Goal: Task Accomplishment & Management: Use online tool/utility

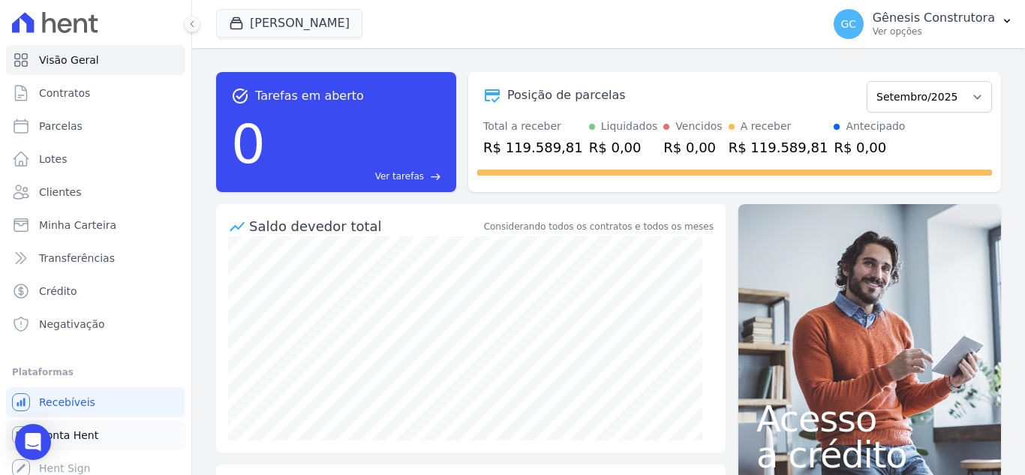
click at [104, 425] on link "Conta Hent" at bounding box center [95, 435] width 179 height 30
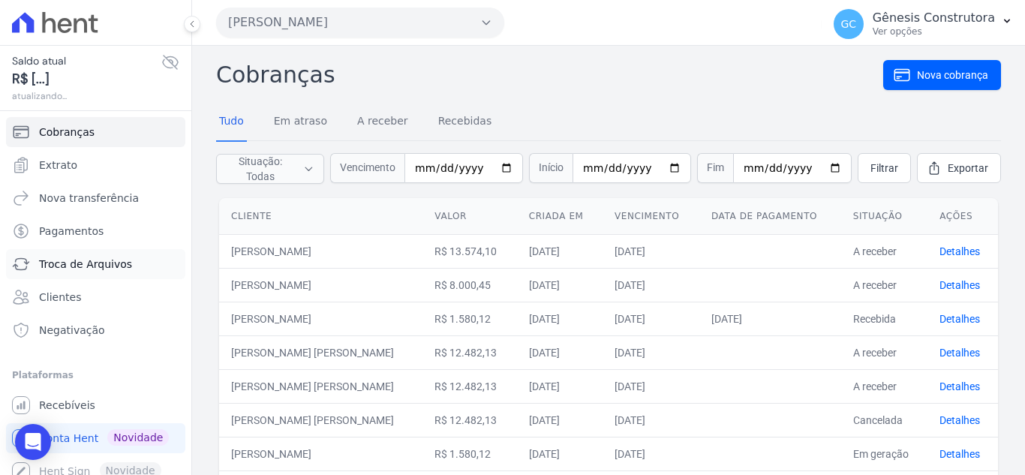
click at [130, 271] on link "Troca de Arquivos" at bounding box center [95, 264] width 179 height 30
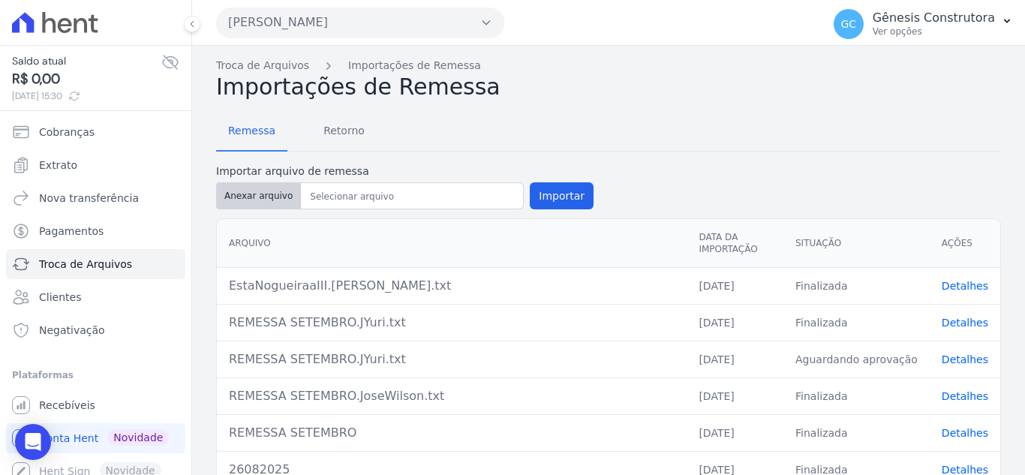
click at [245, 200] on button "Anexar arquivo" at bounding box center [258, 195] width 85 height 27
type input "REMESSA INTERMEDIARIA_"
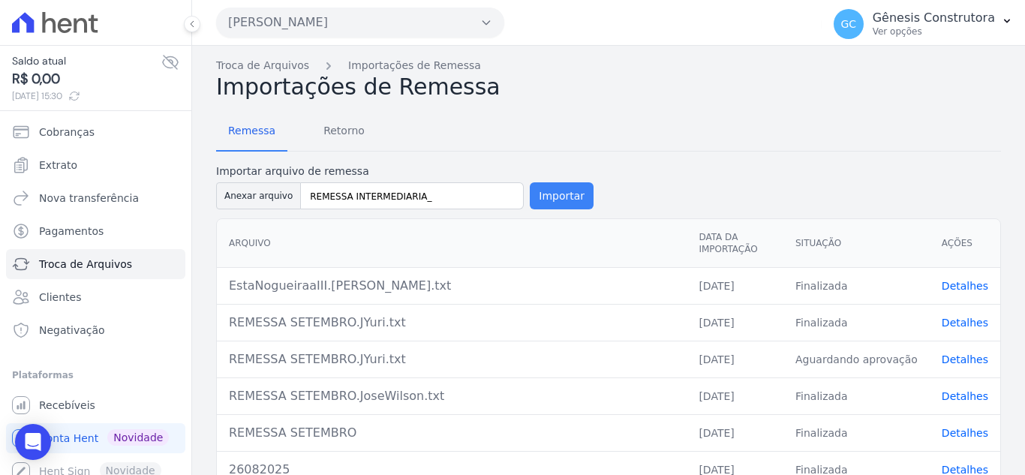
click at [547, 203] on button "Importar" at bounding box center [562, 195] width 64 height 27
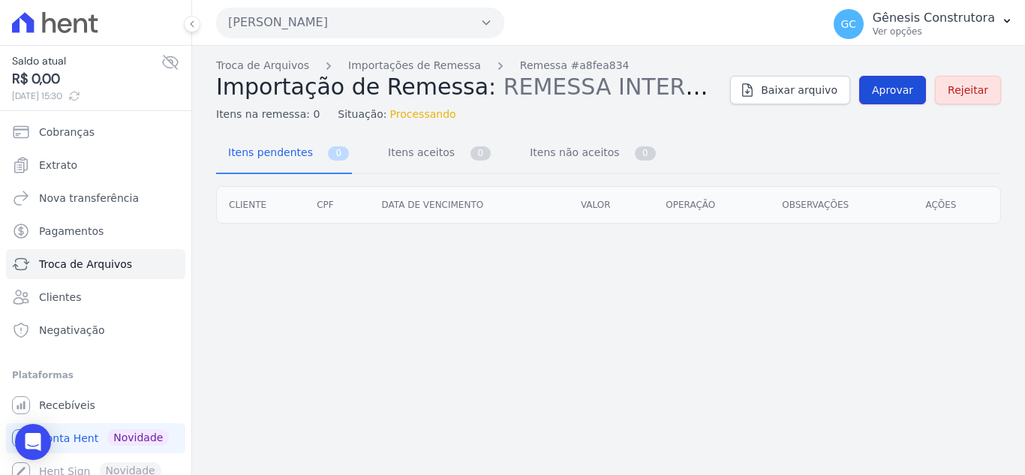
click at [908, 95] on span "Aprovar" at bounding box center [892, 90] width 41 height 15
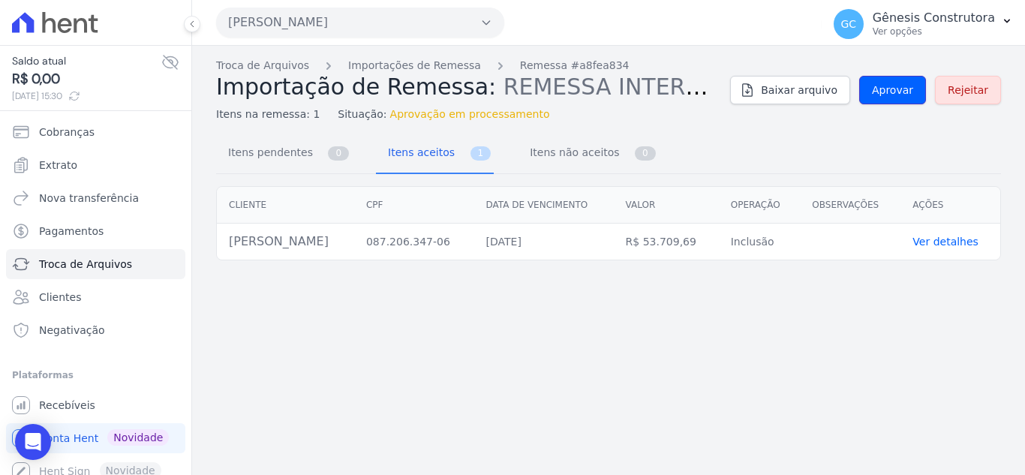
click at [908, 95] on span "Aprovar" at bounding box center [892, 90] width 41 height 15
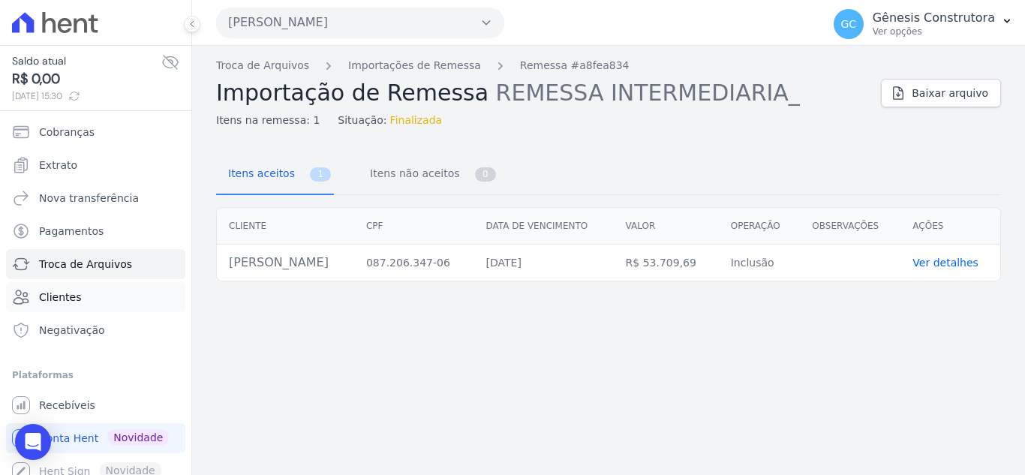
click at [53, 302] on span "Clientes" at bounding box center [60, 297] width 42 height 15
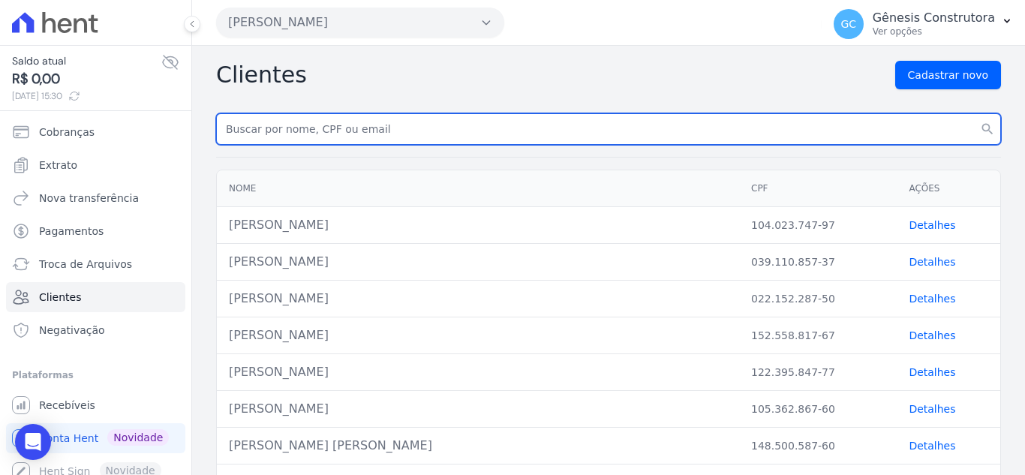
click at [391, 137] on input "text" at bounding box center [608, 129] width 785 height 32
paste input "TCCAV"
type input "TCCAV"
drag, startPoint x: 274, startPoint y: 134, endPoint x: 152, endPoint y: 134, distance: 122.3
click at [152, 134] on div "Saldo atual R$ 0,00 [DATE] 15:30 Cobranças Extrato Nova transferência Pagamento…" at bounding box center [512, 237] width 1025 height 475
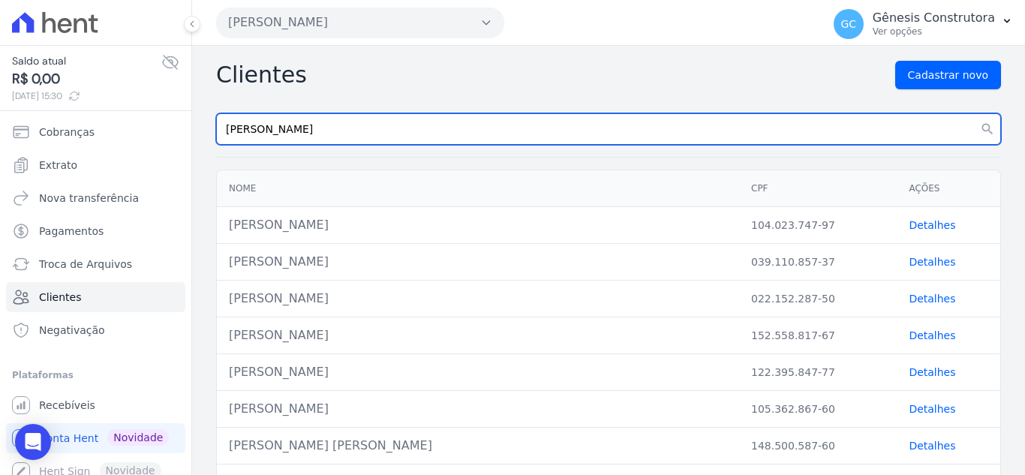
type input "[PERSON_NAME]"
click at [974, 113] on button "search" at bounding box center [987, 129] width 27 height 32
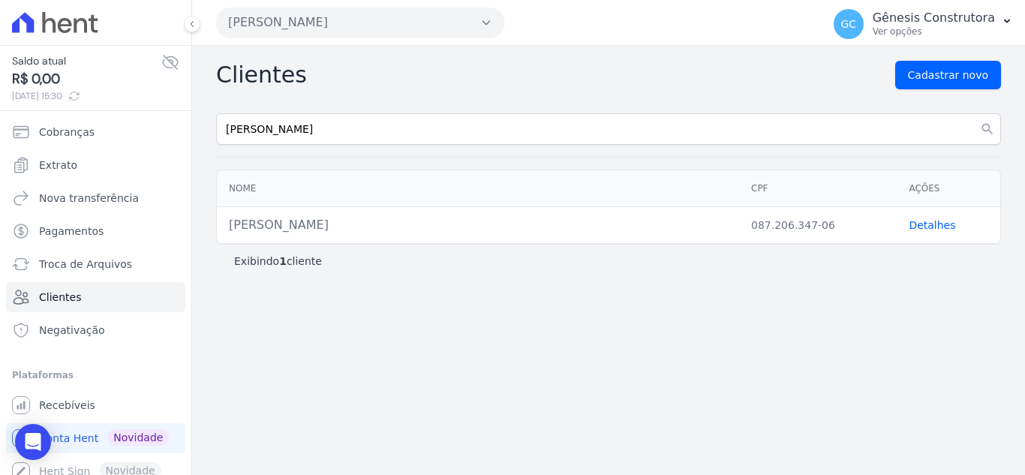
click at [910, 224] on link "Detalhes" at bounding box center [932, 225] width 47 height 12
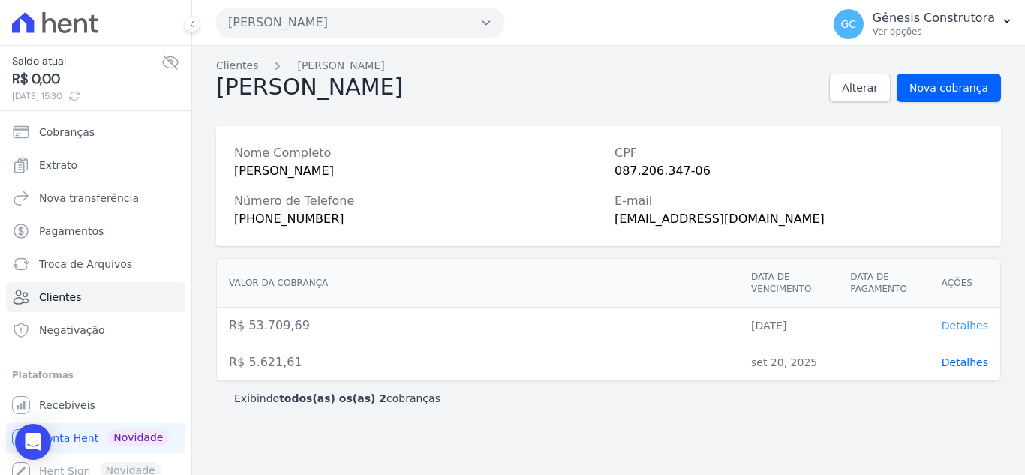
click at [961, 323] on span "Detalhes" at bounding box center [965, 326] width 47 height 12
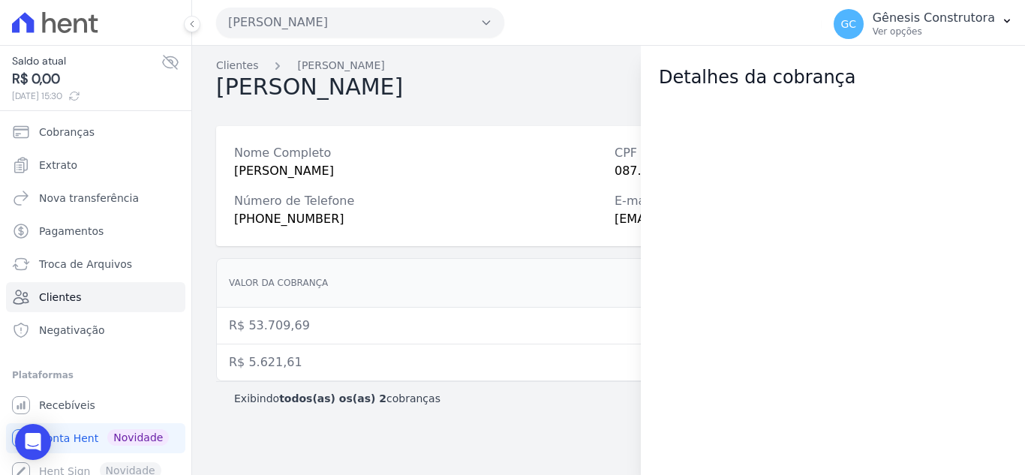
click at [434, 287] on th "Valor da cobrança" at bounding box center [478, 283] width 522 height 49
click at [518, 109] on div "Clientes [PERSON_NAME] [PERSON_NAME] Alterar Nova cobrança Nome Completo [PERSO…" at bounding box center [608, 260] width 833 height 429
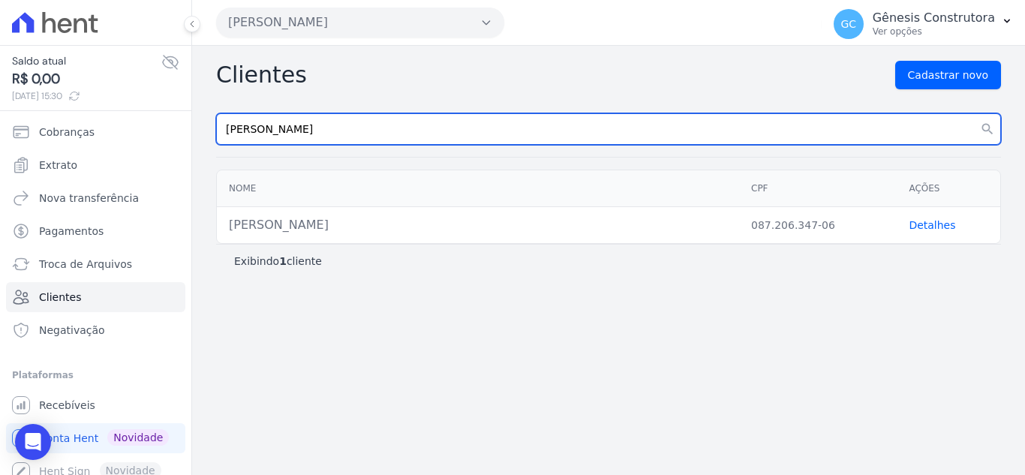
click at [429, 143] on input "[PERSON_NAME]" at bounding box center [608, 129] width 785 height 32
click at [974, 113] on button "search" at bounding box center [987, 129] width 27 height 32
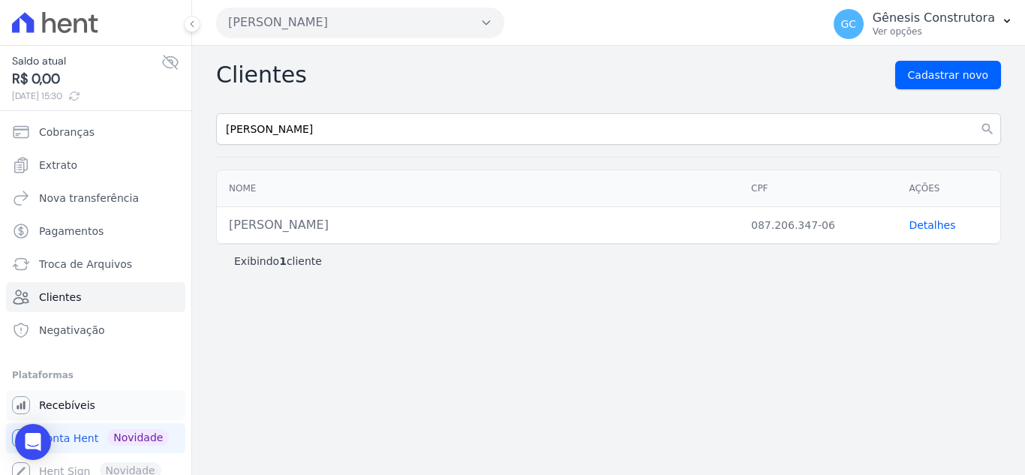
click at [68, 392] on link "Recebíveis" at bounding box center [95, 405] width 179 height 30
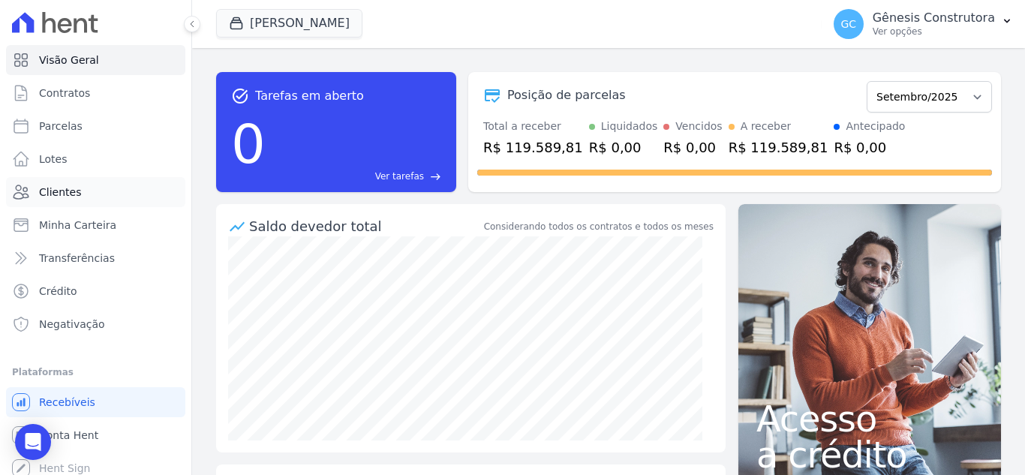
click at [124, 186] on link "Clientes" at bounding box center [95, 192] width 179 height 30
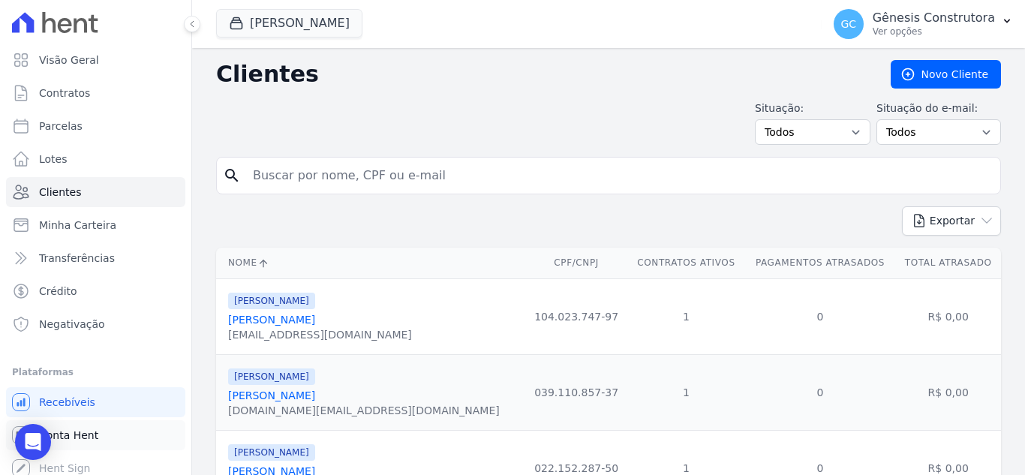
click at [84, 434] on span "Conta Hent" at bounding box center [68, 435] width 59 height 15
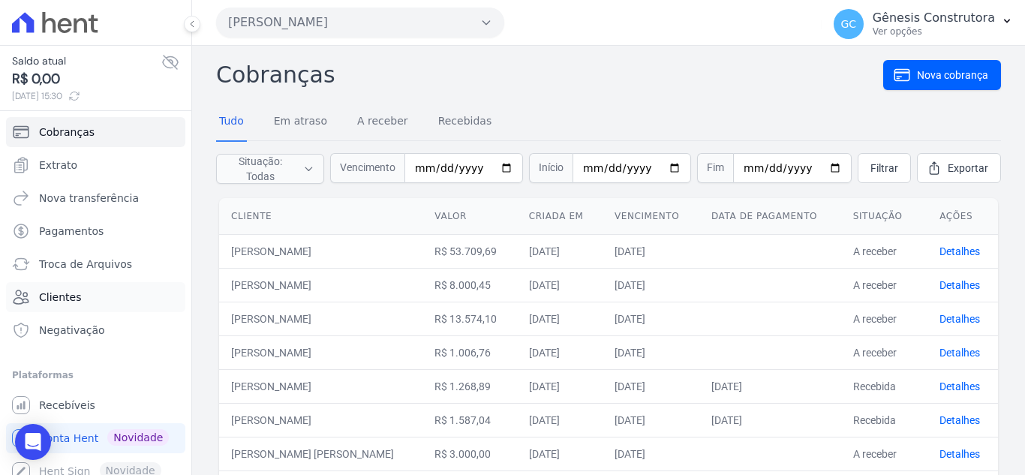
click at [59, 297] on span "Clientes" at bounding box center [60, 297] width 42 height 15
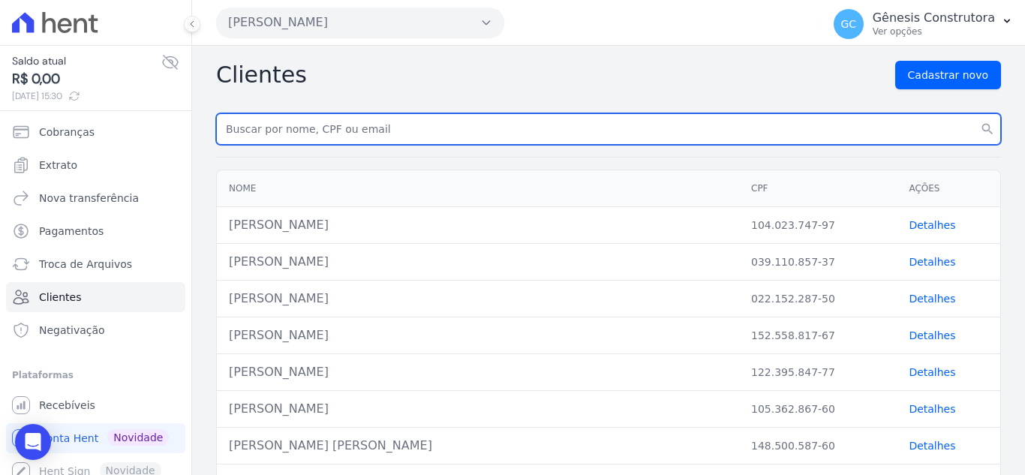
paste input "TCCAV"
type input "TCCAV"
drag, startPoint x: 276, startPoint y: 142, endPoint x: 184, endPoint y: 152, distance: 92.9
click at [185, 152] on div "Saldo atual R$ 0,00 [DATE] 15:30 Cobranças Extrato Nova transferência Pagamento…" at bounding box center [512, 237] width 1025 height 475
type input "[PERSON_NAME]"
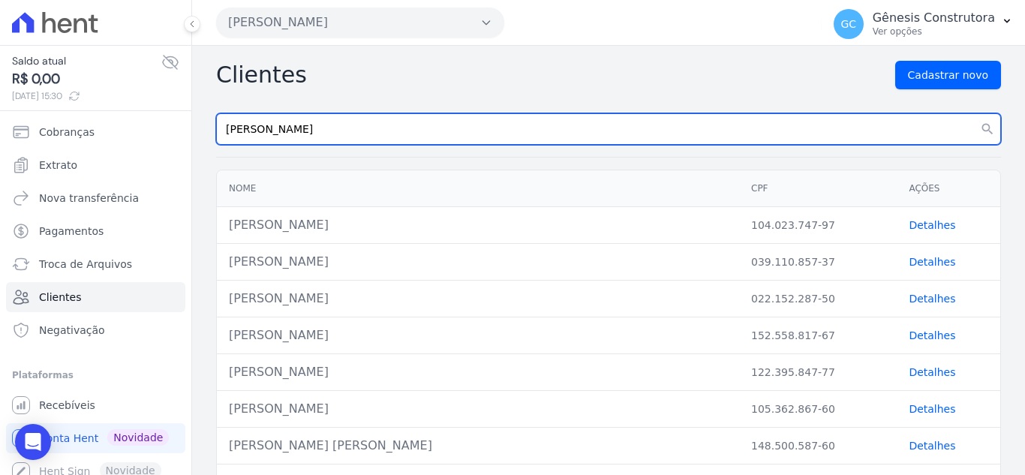
click at [974, 113] on button "search" at bounding box center [987, 129] width 27 height 32
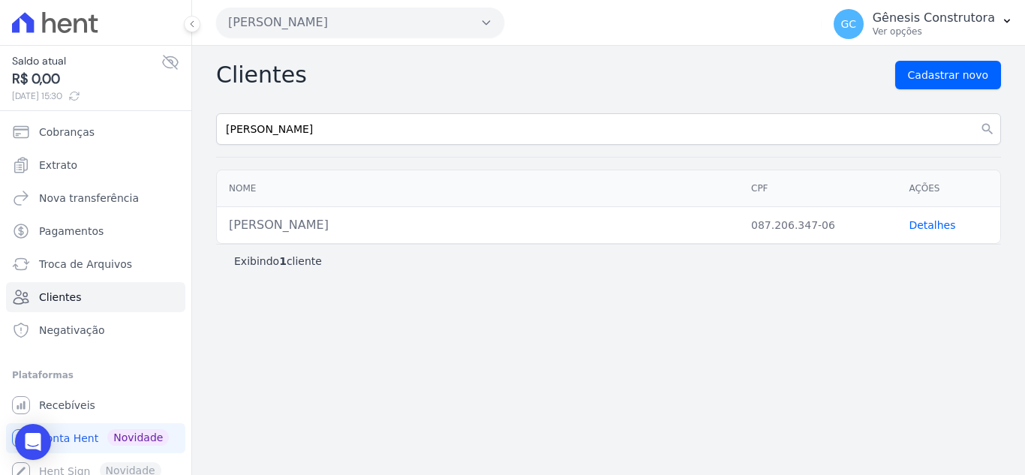
click at [935, 214] on td "Detalhes" at bounding box center [949, 225] width 104 height 37
click at [930, 222] on link "Detalhes" at bounding box center [932, 225] width 47 height 12
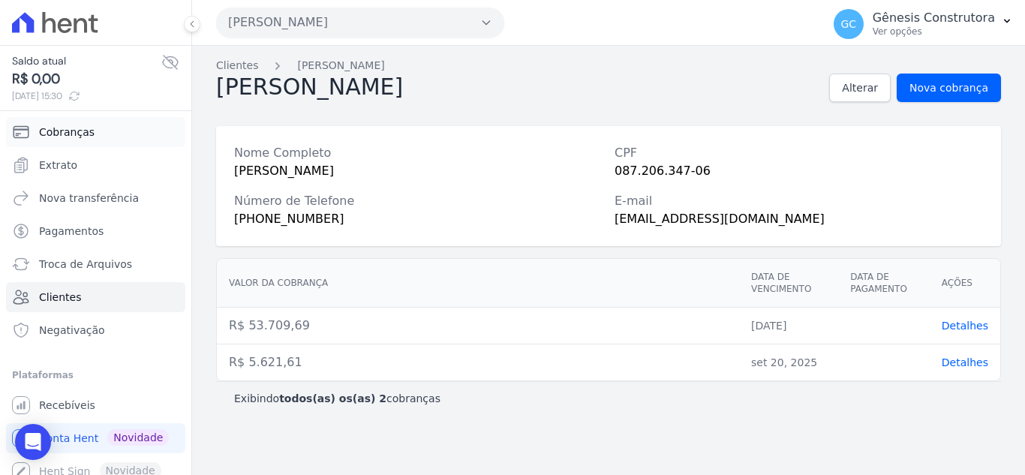
click at [71, 132] on span "Cobranças" at bounding box center [67, 132] width 56 height 15
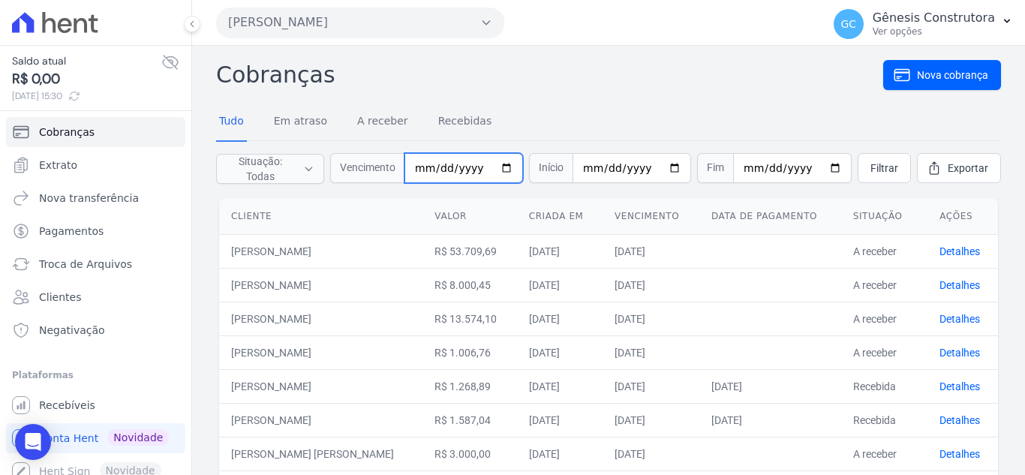
click at [422, 172] on input "date" at bounding box center [463, 168] width 119 height 30
type input "[DATE]"
click at [872, 167] on span "Filtrar" at bounding box center [884, 168] width 28 height 15
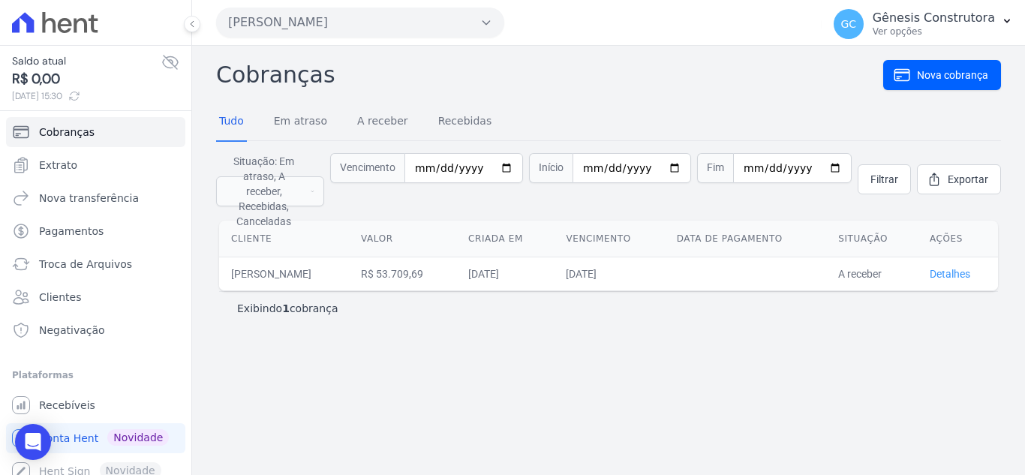
click at [969, 268] on link "Detalhes" at bounding box center [950, 274] width 41 height 12
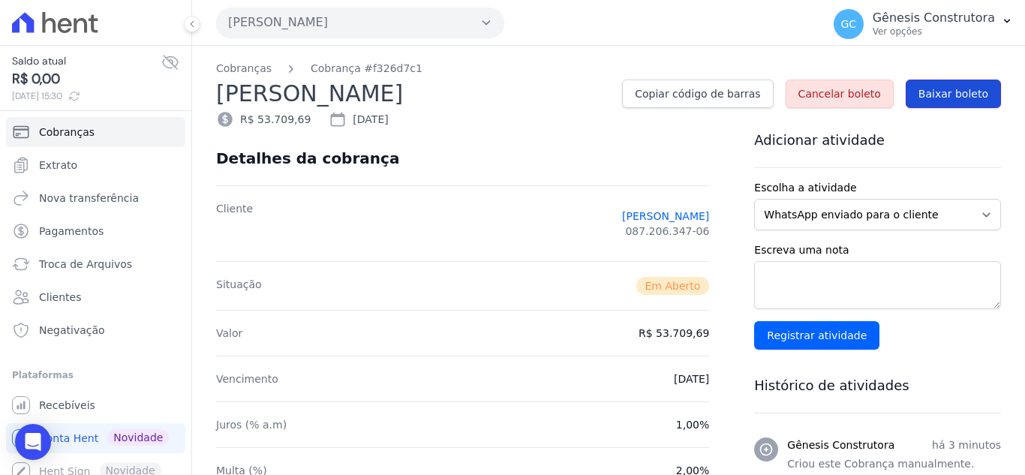
click at [919, 97] on span "Baixar boleto" at bounding box center [953, 93] width 70 height 15
